Goal: Task Accomplishment & Management: Manage account settings

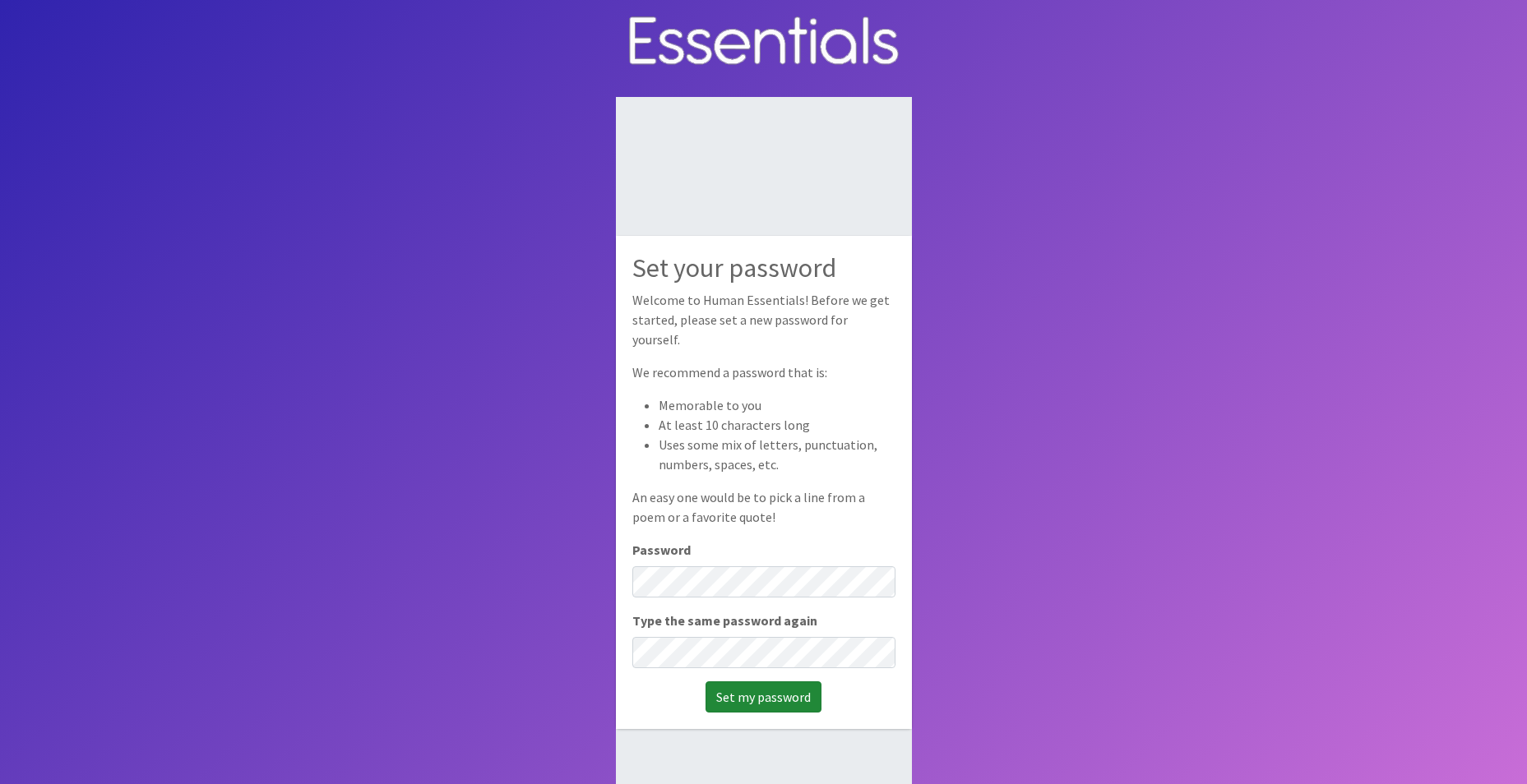
click at [754, 688] on input "Set my password" at bounding box center [764, 697] width 116 height 31
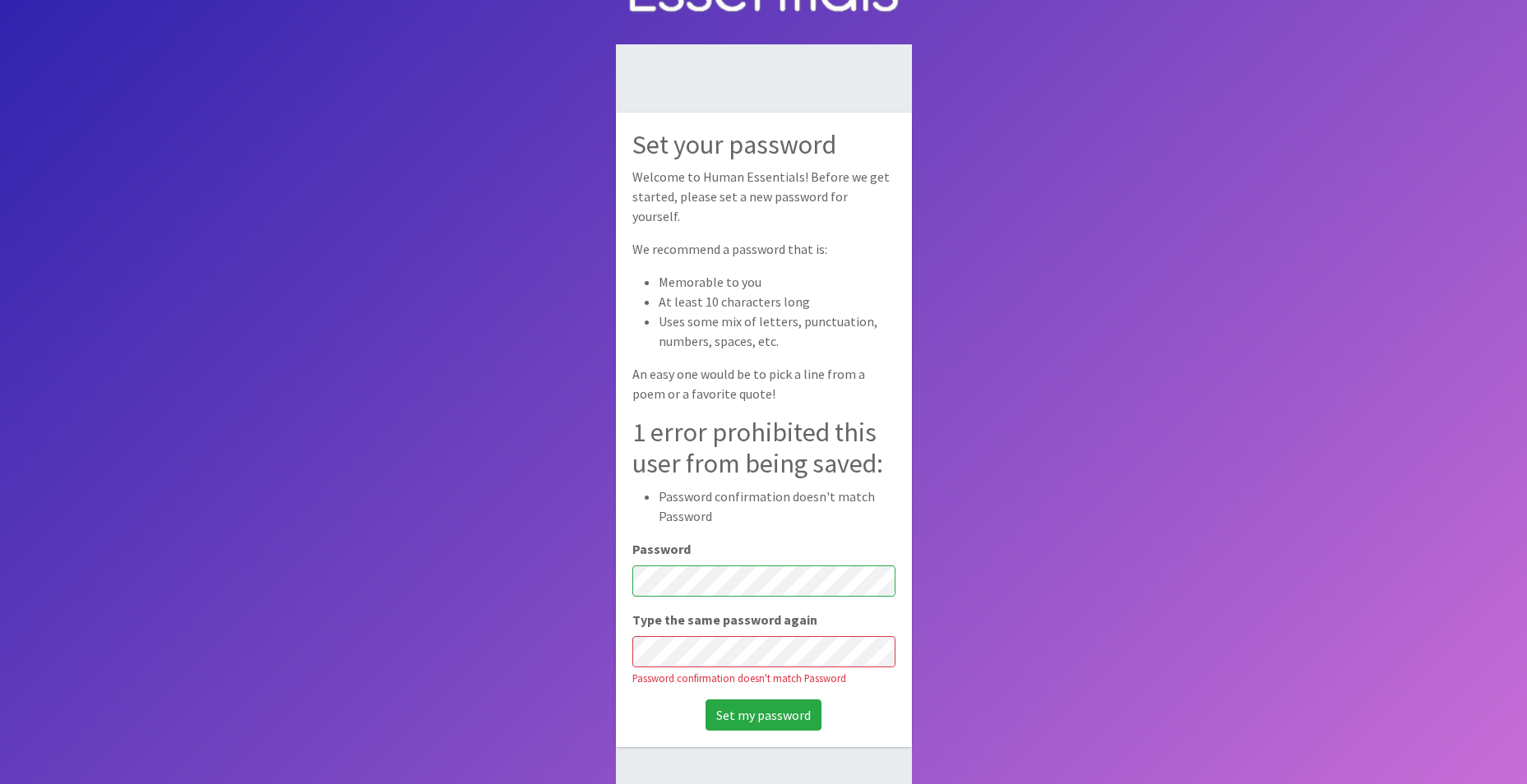
scroll to position [82, 0]
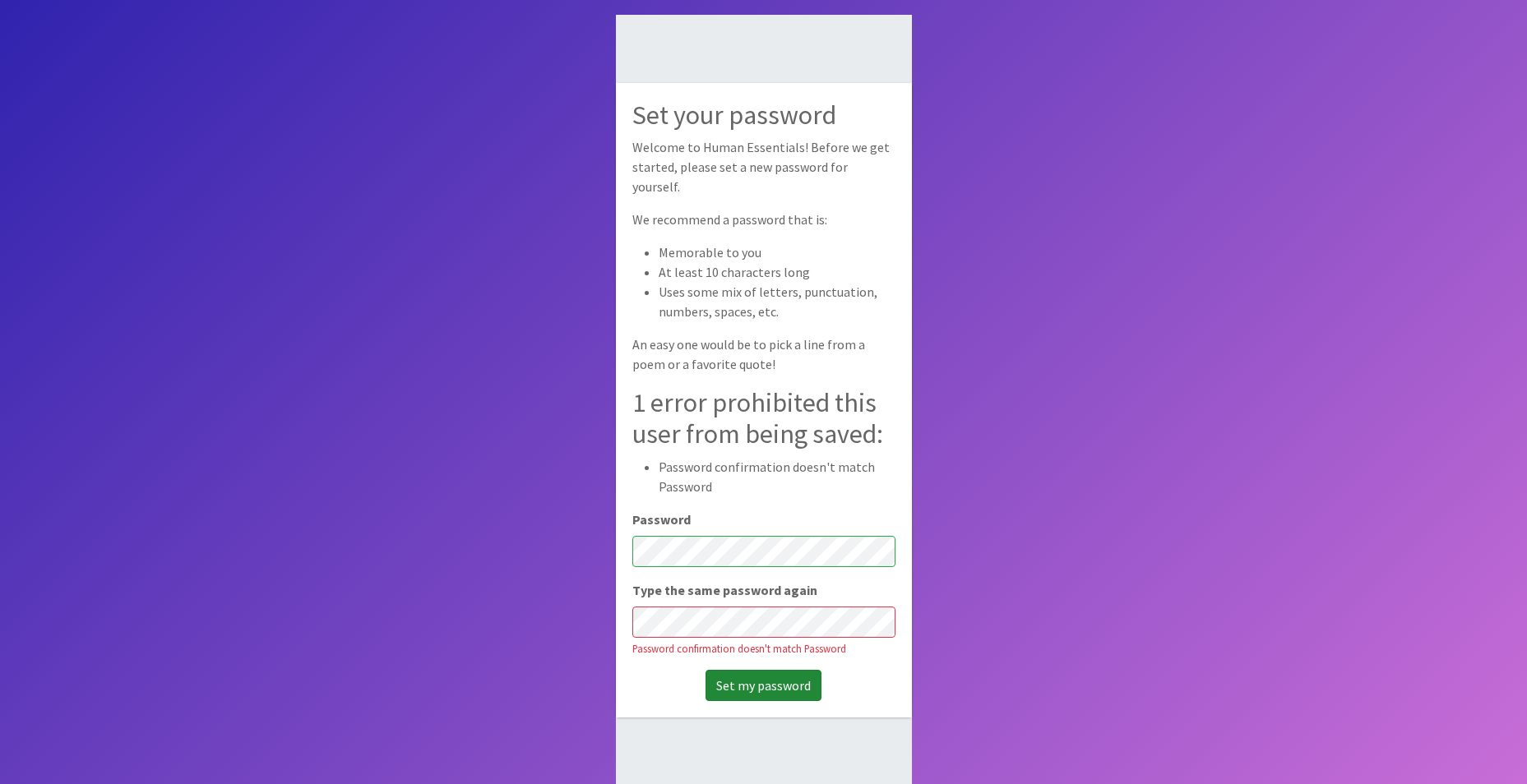
click at [783, 687] on input "Set my password" at bounding box center [764, 686] width 116 height 31
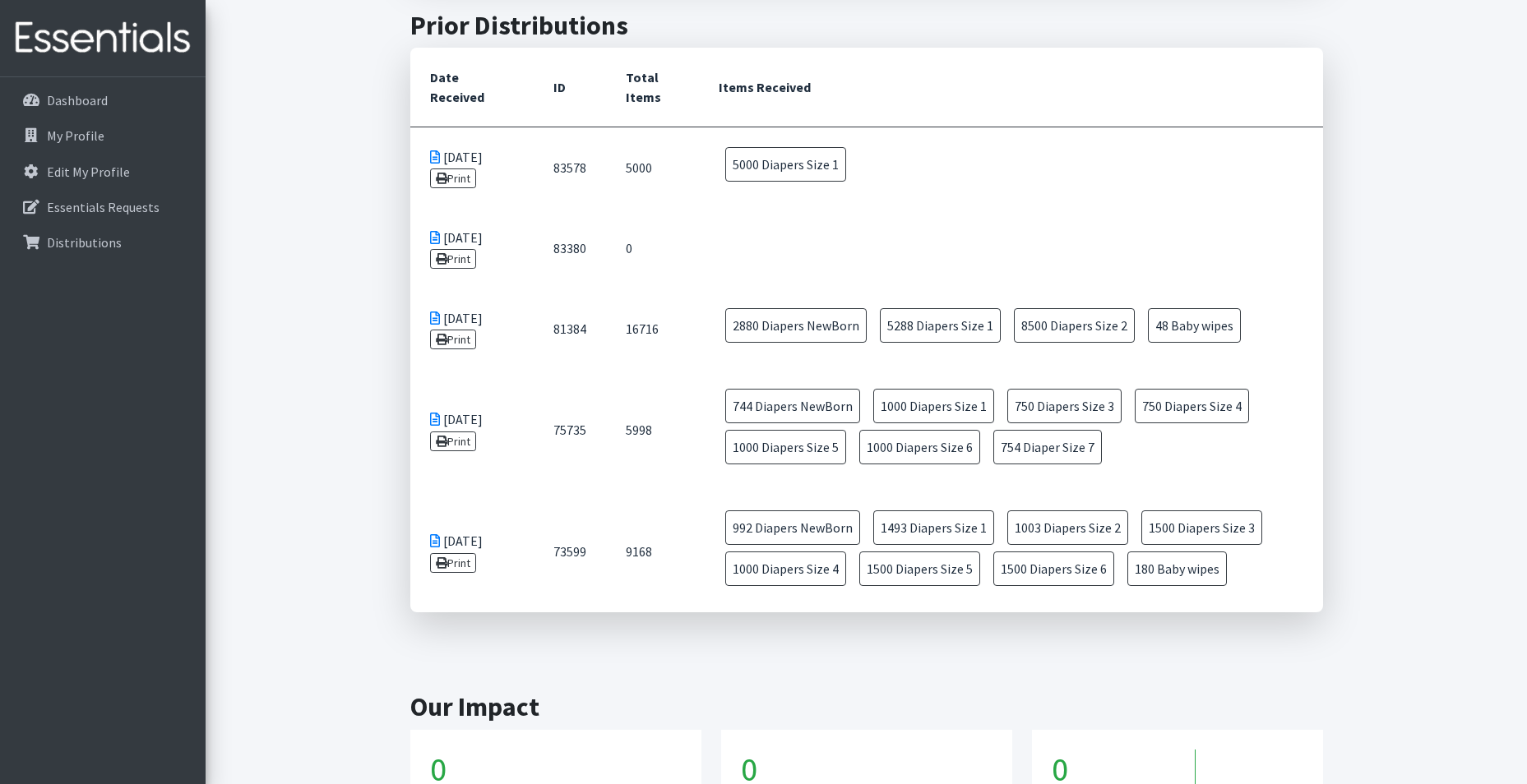
scroll to position [755, 0]
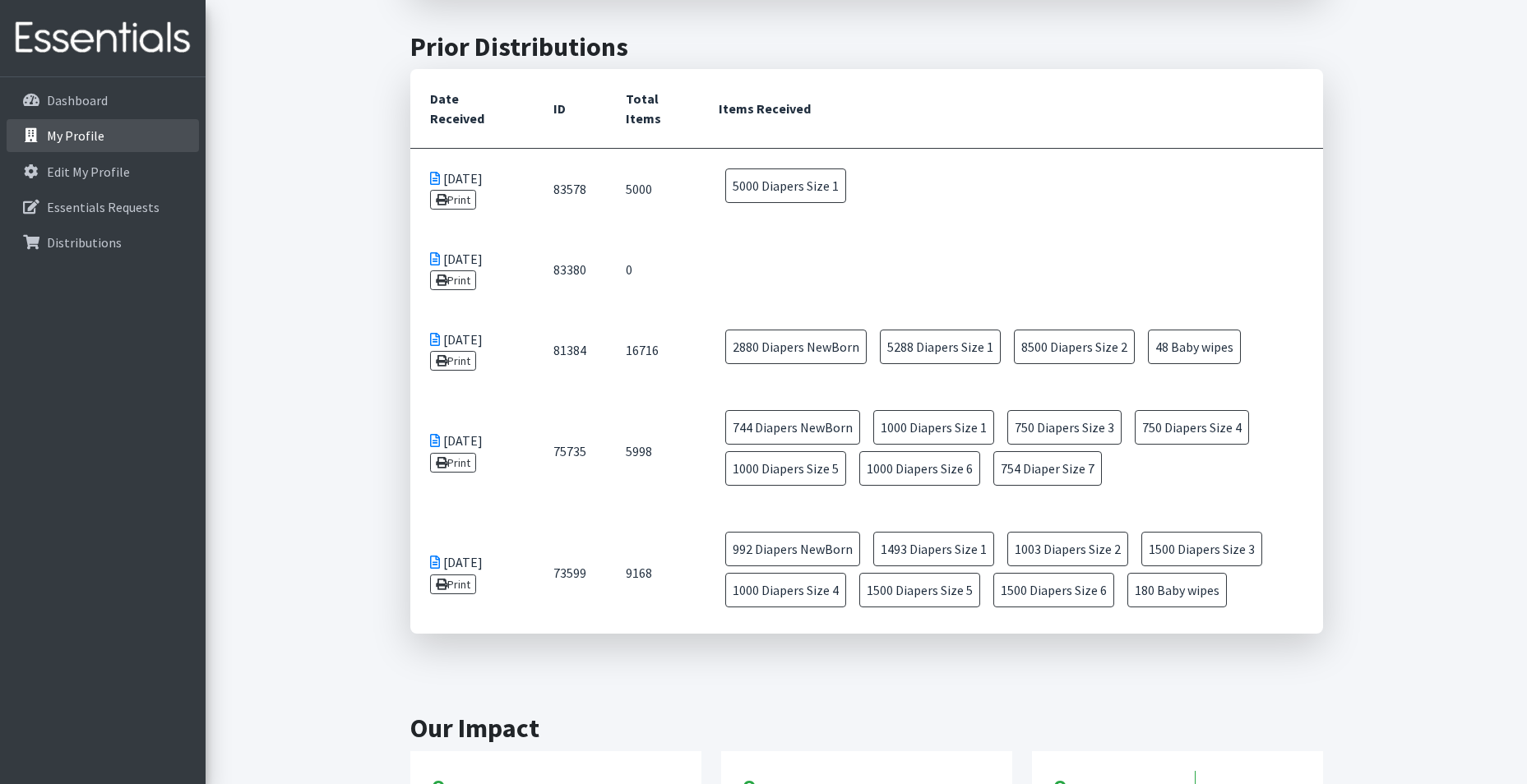
click at [65, 138] on p "My Profile" at bounding box center [75, 135] width 58 height 16
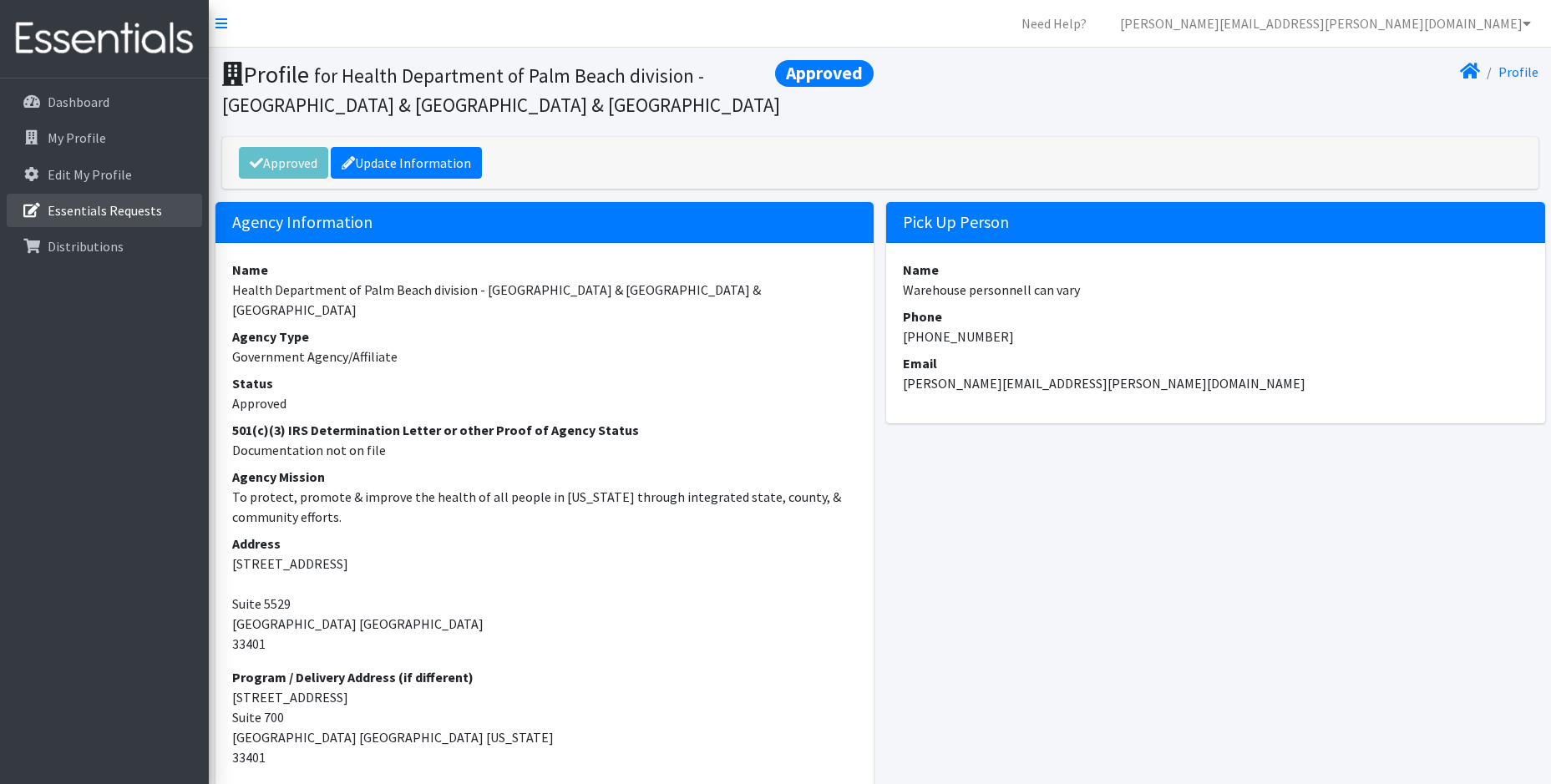
click at [95, 220] on link "Essentials Requests" at bounding box center [104, 210] width 195 height 33
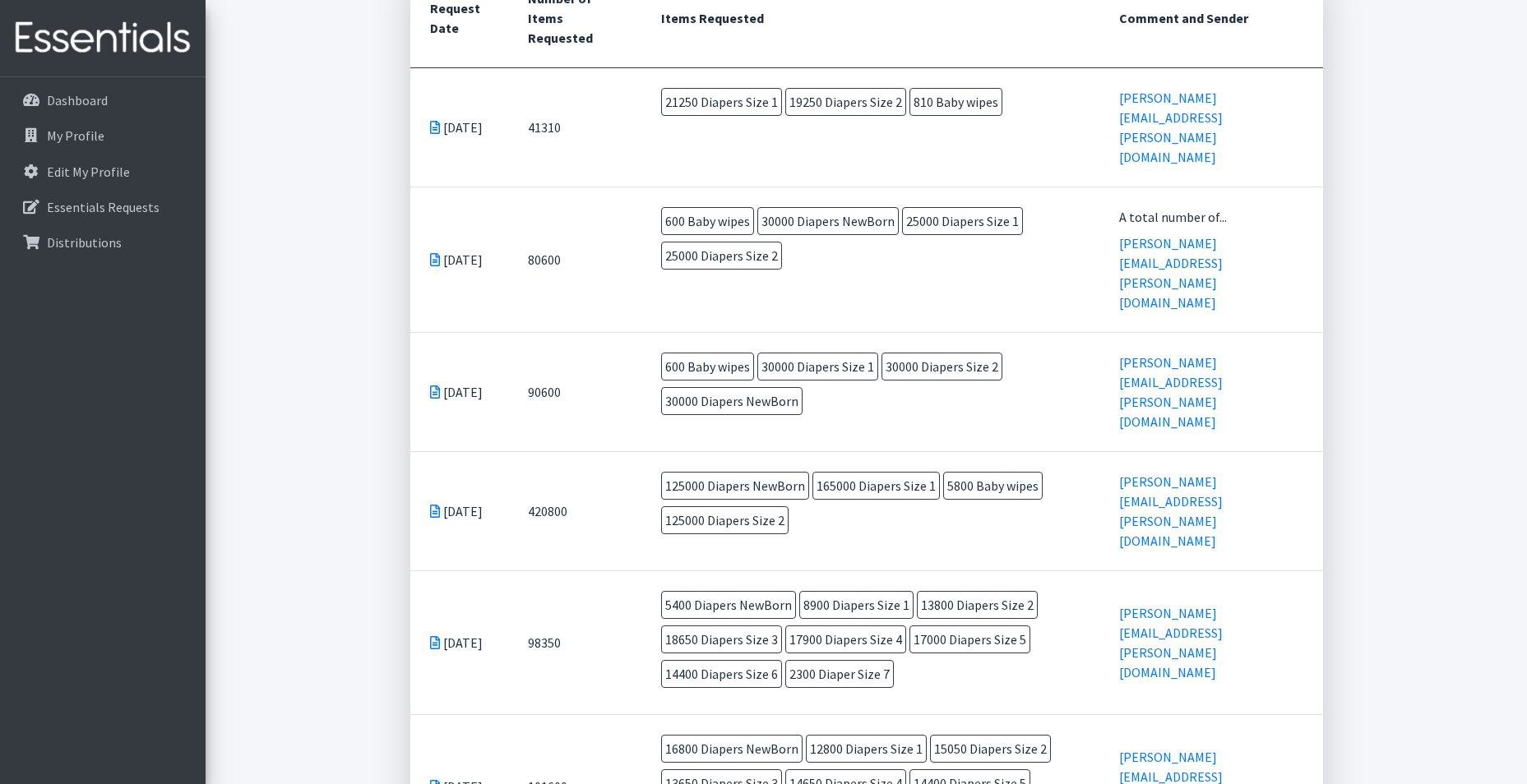
scroll to position [576, 0]
